Goal: Transaction & Acquisition: Purchase product/service

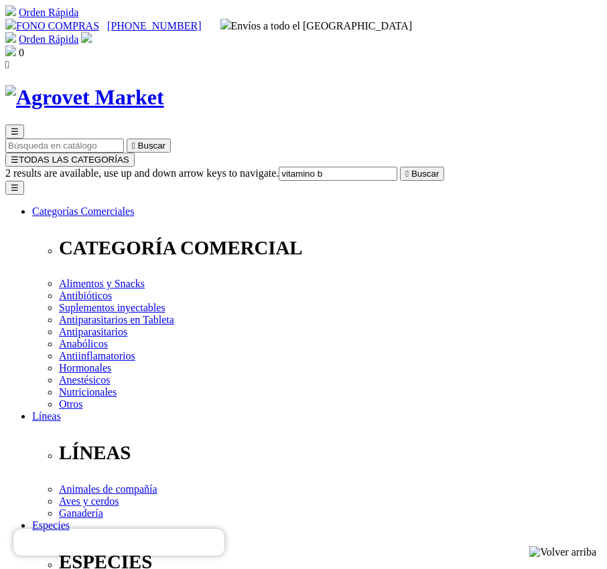
type input "vitamino b"
click at [400, 167] on button " Buscar" at bounding box center [422, 174] width 44 height 14
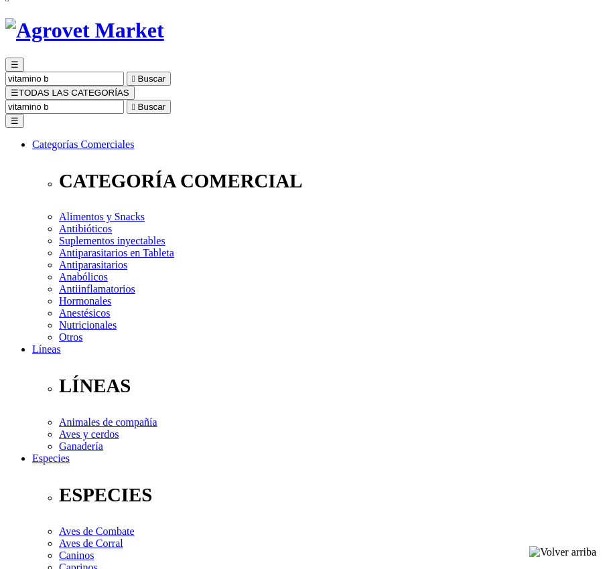
scroll to position [134, 0]
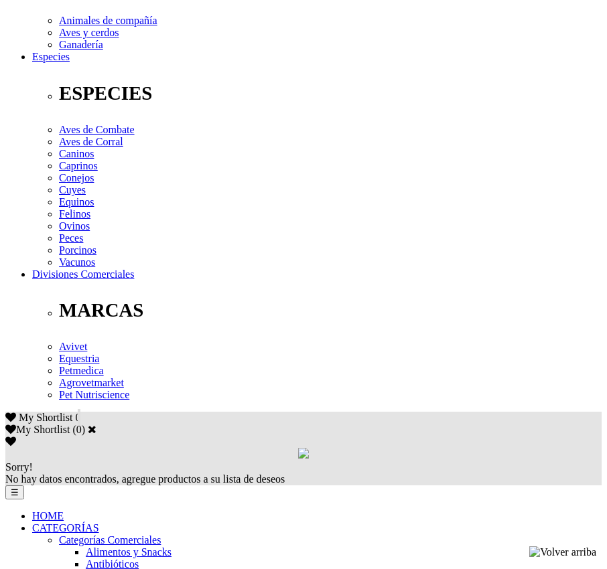
scroll to position [0, 0]
